Goal: Task Accomplishment & Management: Use online tool/utility

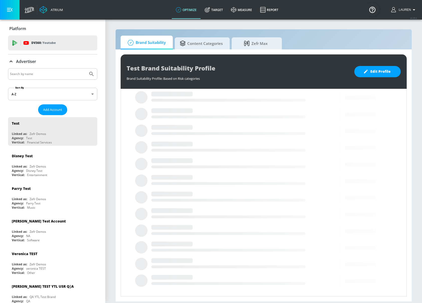
click at [32, 72] on input "Search by name" at bounding box center [48, 74] width 76 height 7
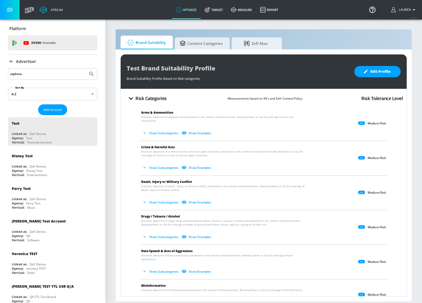
type input "sephora"
click at [86, 68] on button "Submit Search" at bounding box center [91, 73] width 11 height 11
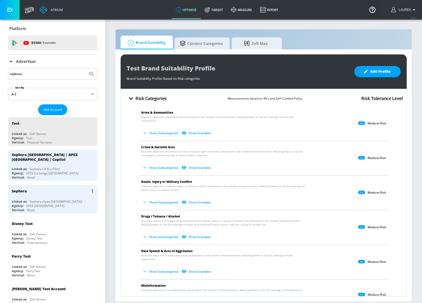
click at [53, 203] on div "Agency: APEX Canada" at bounding box center [54, 205] width 84 height 4
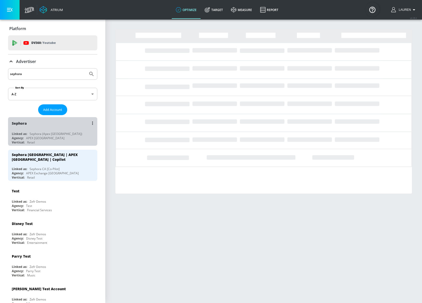
click at [57, 133] on div "Sephora (Apex Canada)" at bounding box center [56, 134] width 53 height 4
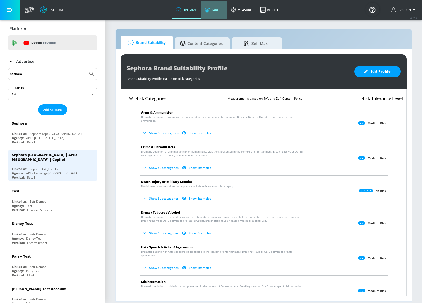
click at [210, 11] on icon at bounding box center [207, 10] width 6 height 6
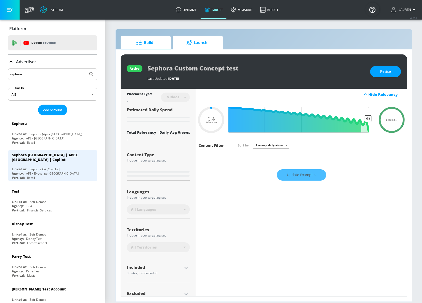
type input "0.66"
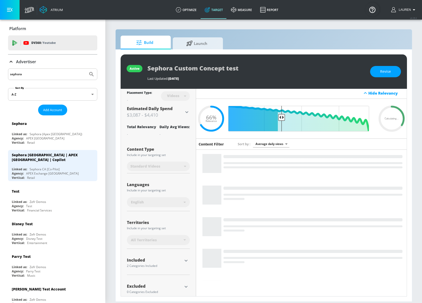
scroll to position [10, 0]
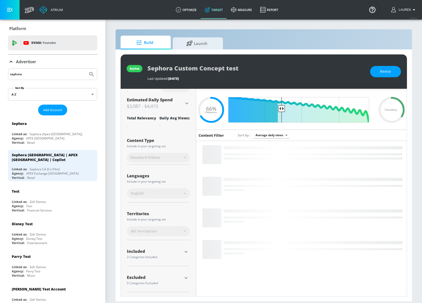
click at [12, 59] on icon at bounding box center [11, 62] width 6 height 6
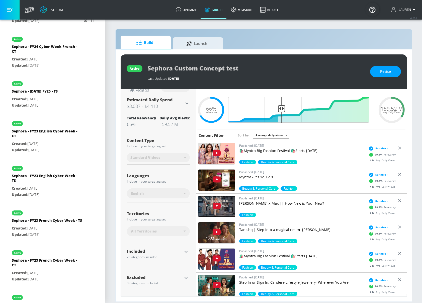
scroll to position [0, 0]
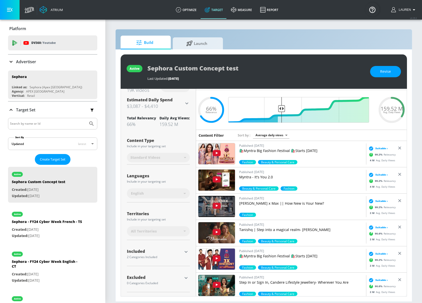
click at [40, 122] on input "Search by name or Id" at bounding box center [48, 123] width 76 height 7
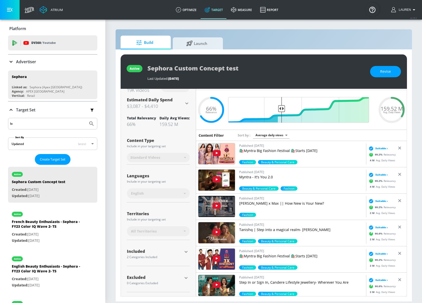
type input "l"
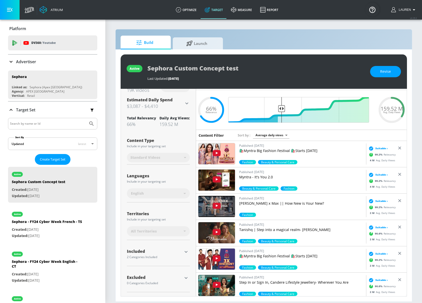
click at [39, 121] on input "Search by name or Id" at bounding box center [48, 123] width 76 height 7
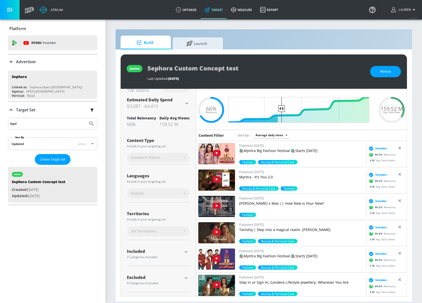
type input "loyal"
click at [93, 143] on body "Atrium optimize Target measure Report optimize Target measure Report v 4.28.0 L…" at bounding box center [211, 151] width 422 height 303
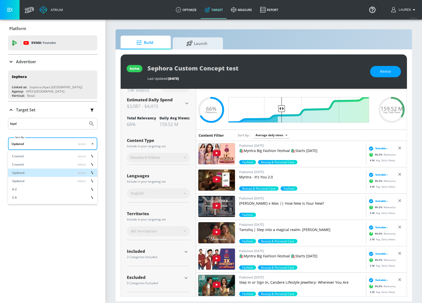
click at [73, 192] on li "A-Z" at bounding box center [52, 189] width 89 height 8
type input "asc"
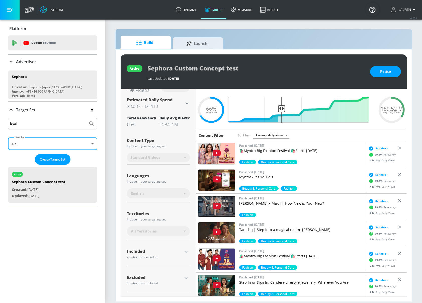
click at [42, 123] on input "loyal" at bounding box center [48, 123] width 76 height 7
type input "loyalty"
click at [86, 118] on button "Submit Search" at bounding box center [91, 123] width 11 height 11
click at [54, 122] on input "loyalty" at bounding box center [48, 123] width 76 height 7
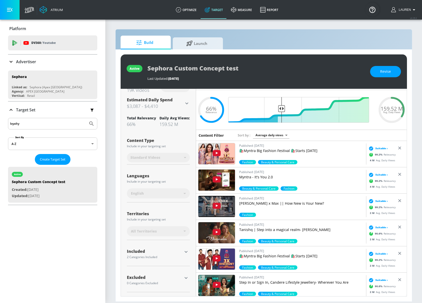
click at [54, 122] on input "loyalty" at bounding box center [48, 123] width 76 height 7
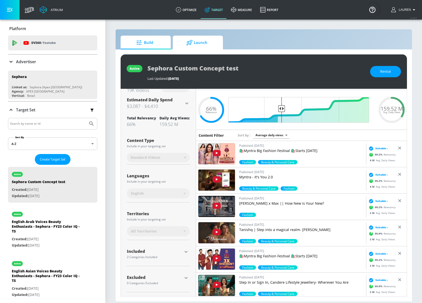
click at [193, 43] on div at bounding box center [190, 43] width 8 height 6
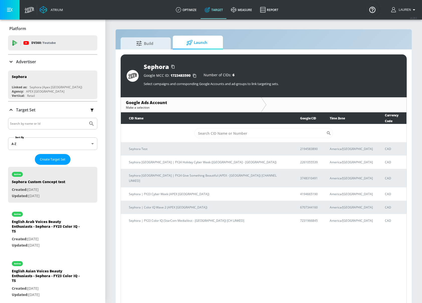
click at [10, 59] on icon at bounding box center [11, 62] width 6 height 6
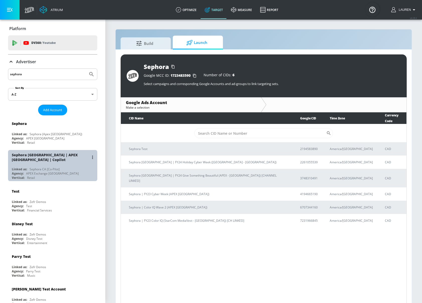
click at [68, 171] on div "Agency: APEX Exchange Canada" at bounding box center [54, 173] width 84 height 4
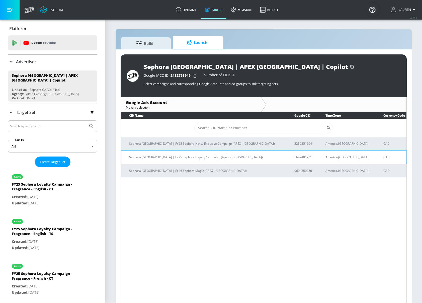
click at [186, 160] on td "Sephora Canada | FY25 Sephora Loyalty Campaign (Apex - Canada)" at bounding box center [203, 157] width 165 height 14
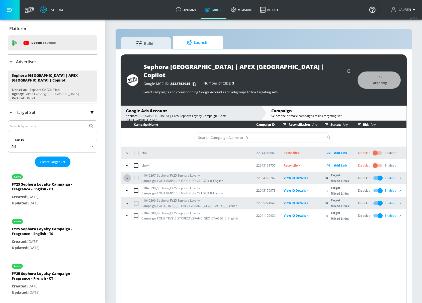
click at [126, 175] on icon "button" at bounding box center [127, 177] width 5 height 5
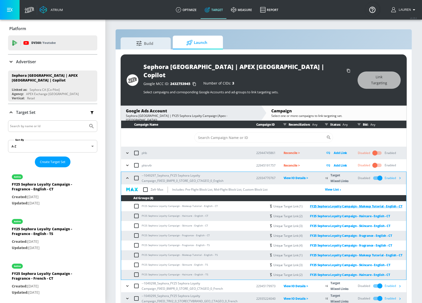
click at [333, 203] on link "FY25 Sephora Loyalty Campaign - Makeup Tutorial - English - CT" at bounding box center [352, 206] width 100 height 6
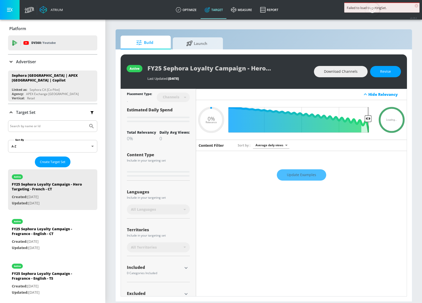
type input "0.05"
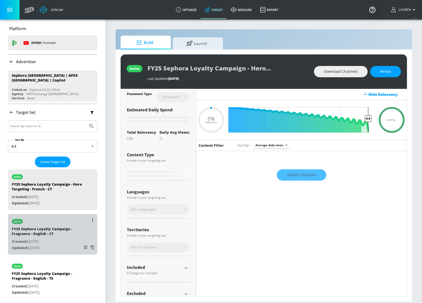
click at [59, 233] on div "FY25 Sephora Loyalty Campaign - Fragrance - English - CT" at bounding box center [47, 232] width 70 height 12
type input "FY25 Sephora Loyalty Campaign - Fragrance - English - CT"
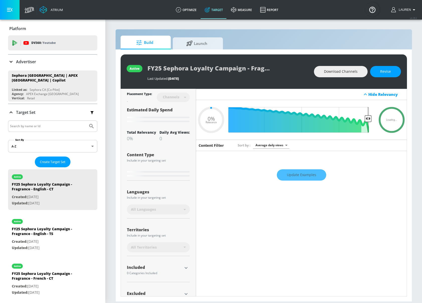
click at [334, 36] on div "Build Launch" at bounding box center [264, 43] width 286 height 14
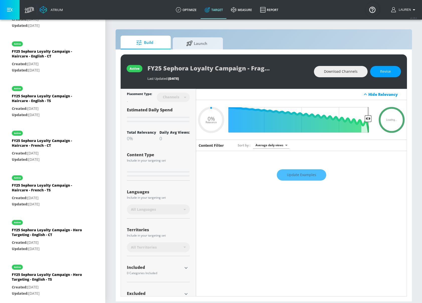
type input "0.5"
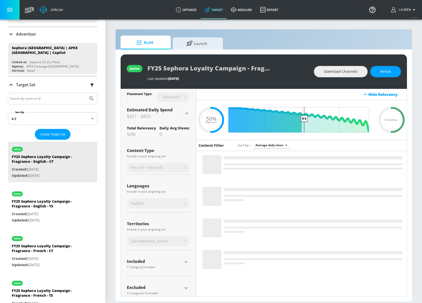
scroll to position [27, 0]
click at [292, 21] on section "Build Launch active FY25 Sephora Loyalty Campaign - Fragrance - English - CT La…" at bounding box center [263, 161] width 317 height 284
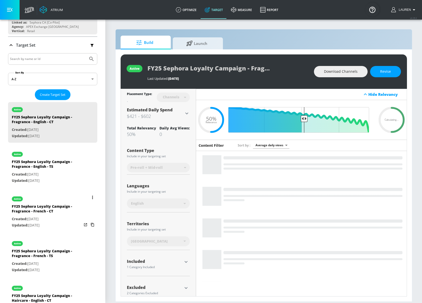
scroll to position [67, 0]
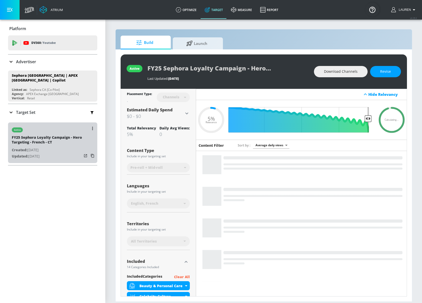
click at [64, 148] on p "Created: Sep. 16, 2025" at bounding box center [47, 150] width 70 height 6
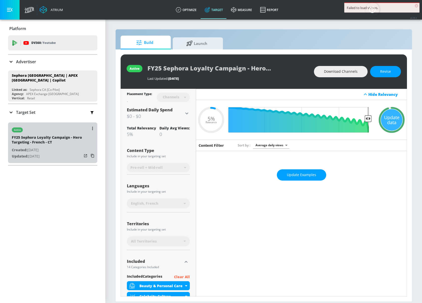
click at [59, 147] on p "Created: Sep. 16, 2025" at bounding box center [47, 150] width 70 height 6
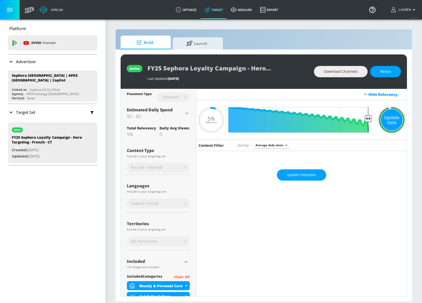
click at [389, 116] on div "Update data" at bounding box center [392, 120] width 22 height 22
click at [389, 120] on div "Update data" at bounding box center [392, 120] width 22 height 22
click at [12, 112] on icon at bounding box center [11, 113] width 3 height 2
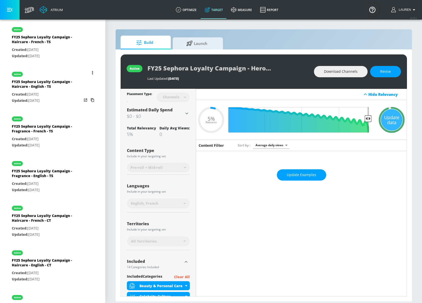
scroll to position [413, 0]
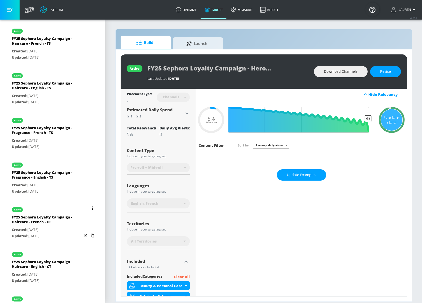
click at [64, 223] on div "FY25 Sephora Loyalty Campaign - Haircare - French - CT" at bounding box center [47, 220] width 70 height 12
type input "FY25 Sephora Loyalty Campaign - Haircare - French - CT"
type input "0.05"
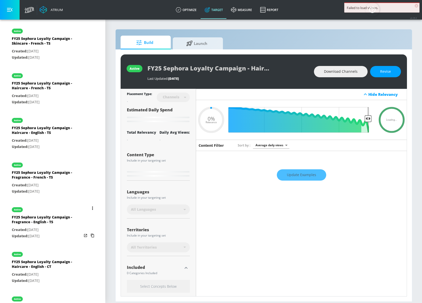
click at [69, 230] on div "Created: Sep. 11, 2025 Updated: Sep. 11, 2025" at bounding box center [47, 233] width 70 height 12
type input "FY25 Sephora Loyalty Campaign - Fragrance - English - TS"
type input "videos"
type input "0.5"
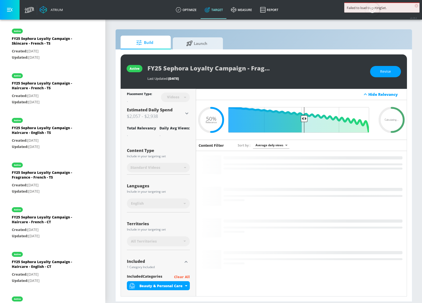
click at [416, 6] on span "×" at bounding box center [416, 6] width 4 height 4
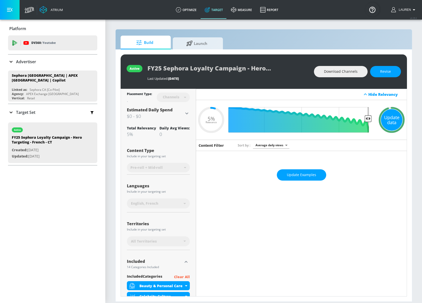
click at [388, 123] on div "Update data" at bounding box center [392, 120] width 22 height 22
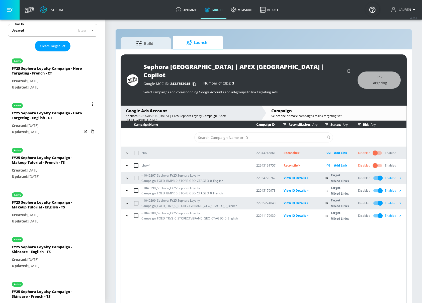
scroll to position [115, 0]
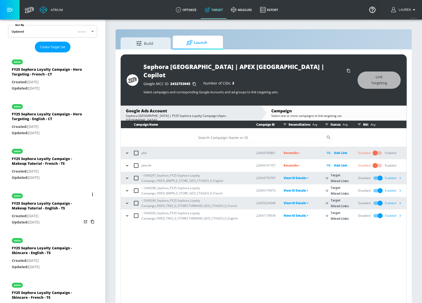
click at [54, 213] on p "Created: [DATE]" at bounding box center [47, 216] width 70 height 6
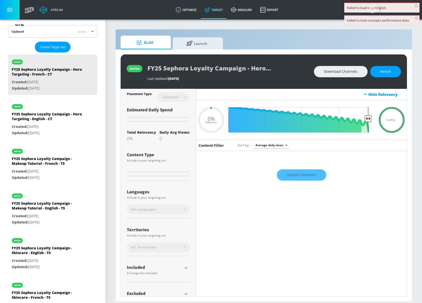
type input "0.05"
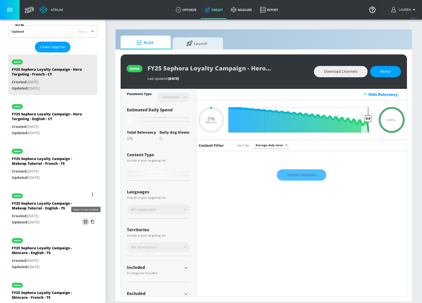
click at [85, 219] on icon "list of Target Set" at bounding box center [85, 221] width 5 height 5
click at [59, 132] on p "Updated: Sep. 16, 2025" at bounding box center [47, 133] width 70 height 6
type input "FY25 Sephora Loyalty Campaign - Hero Targeting - English - CT"
type input "0.05"
click at [60, 219] on p "Updated: Sep. 11, 2025" at bounding box center [47, 222] width 70 height 6
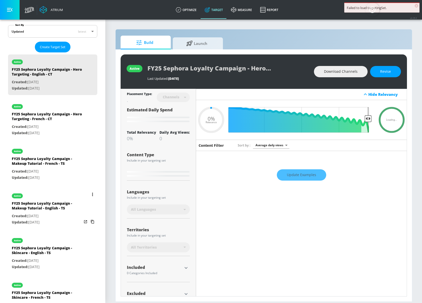
type input "FY25 Sephora Loyalty Campaign - Makeup Tutorial - English - TS"
type input "videos"
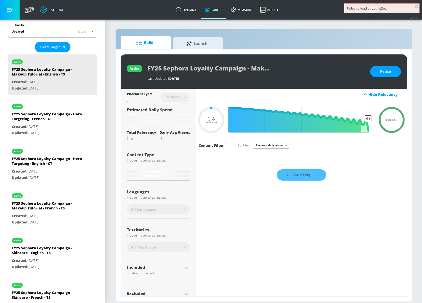
click at [371, 10] on img "Open Resource Center" at bounding box center [372, 10] width 14 height 14
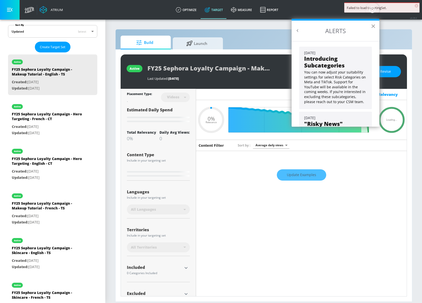
click at [372, 29] on button "×" at bounding box center [373, 26] width 5 height 8
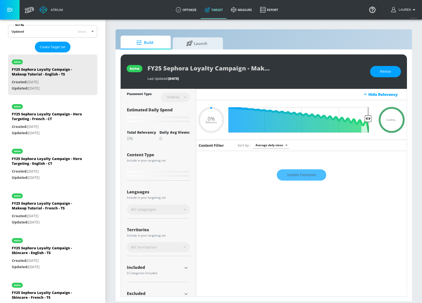
type input "0.5"
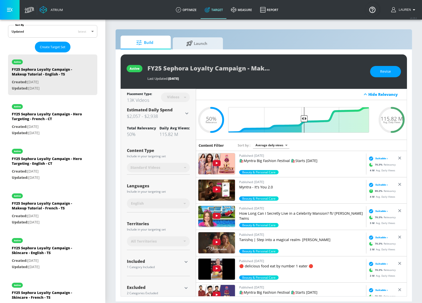
click at [181, 147] on div "Content Type Include in your targeting set" at bounding box center [158, 153] width 63 height 12
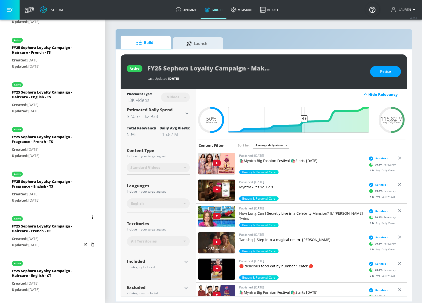
scroll to position [403, 0]
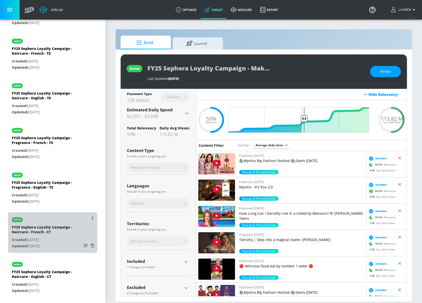
click at [63, 226] on div "FY25 Sephora Loyalty Campaign - Haircare - French - CT" at bounding box center [47, 231] width 70 height 12
type input "FY25 Sephora Loyalty Campaign - Haircare - French - CT"
type input "channels"
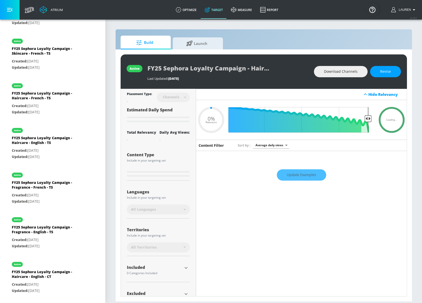
type input "0.5"
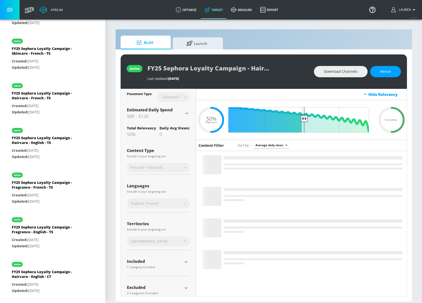
scroll to position [10, 0]
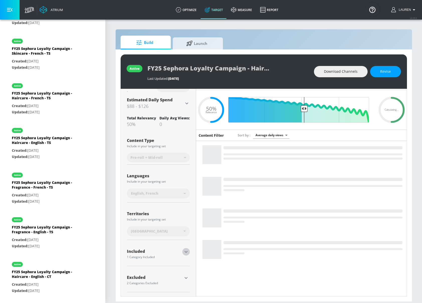
click at [186, 254] on icon "button" at bounding box center [186, 252] width 6 height 6
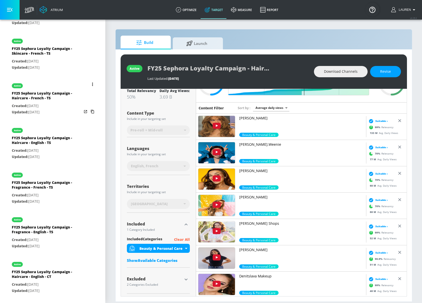
scroll to position [0, 0]
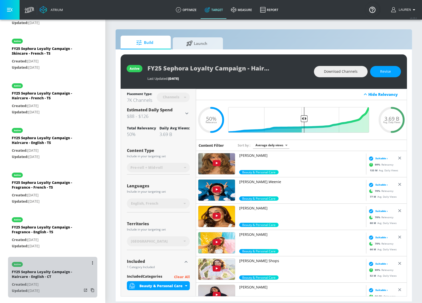
click at [58, 287] on p "Updated: Sep. 09, 2025" at bounding box center [47, 290] width 70 height 6
type input "FY25 Sephora Loyalty Campaign - Haircare - English - CT"
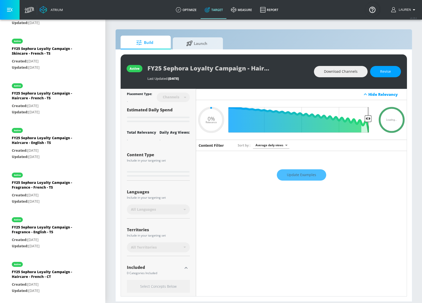
type input "0.5"
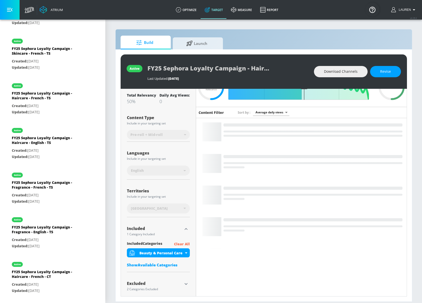
scroll to position [39, 0]
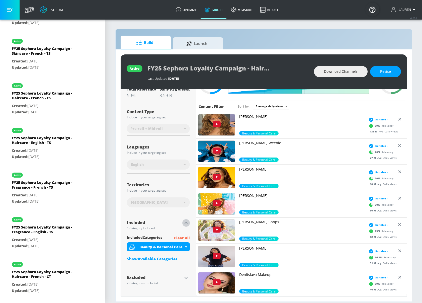
click at [185, 222] on icon "button" at bounding box center [186, 223] width 6 height 6
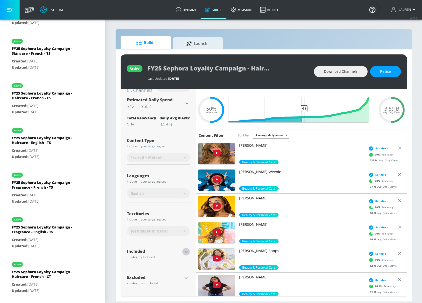
click at [185, 254] on icon "button" at bounding box center [186, 252] width 6 height 6
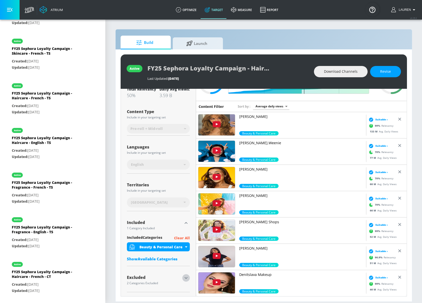
click at [187, 278] on icon "button" at bounding box center [186, 278] width 6 height 6
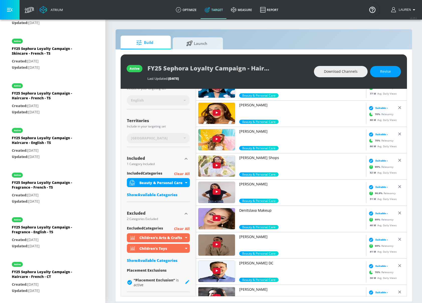
scroll to position [0, 0]
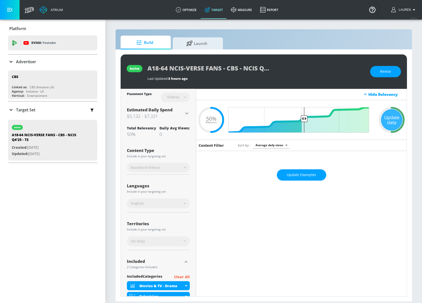
drag, startPoint x: 210, startPoint y: 33, endPoint x: 208, endPoint y: 36, distance: 2.8
click at [209, 34] on div "Build Launch active A18-64 NCIS-VERSE FANS - CBS - NCIS Q4'25 - TS Last Updated…" at bounding box center [263, 165] width 297 height 272
click at [204, 45] on span "Launch" at bounding box center [197, 43] width 38 height 12
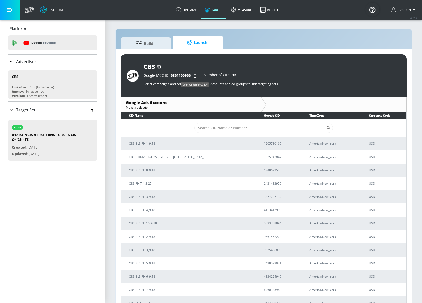
click at [196, 75] on icon "button" at bounding box center [194, 76] width 8 height 8
